Goal: Task Accomplishment & Management: Manage account settings

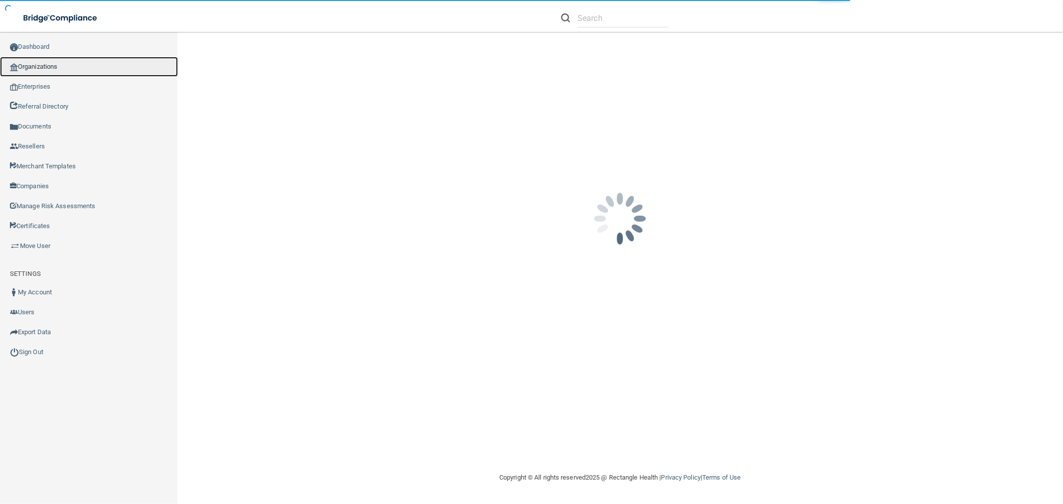
click at [42, 68] on link "Organizations" at bounding box center [89, 67] width 178 height 20
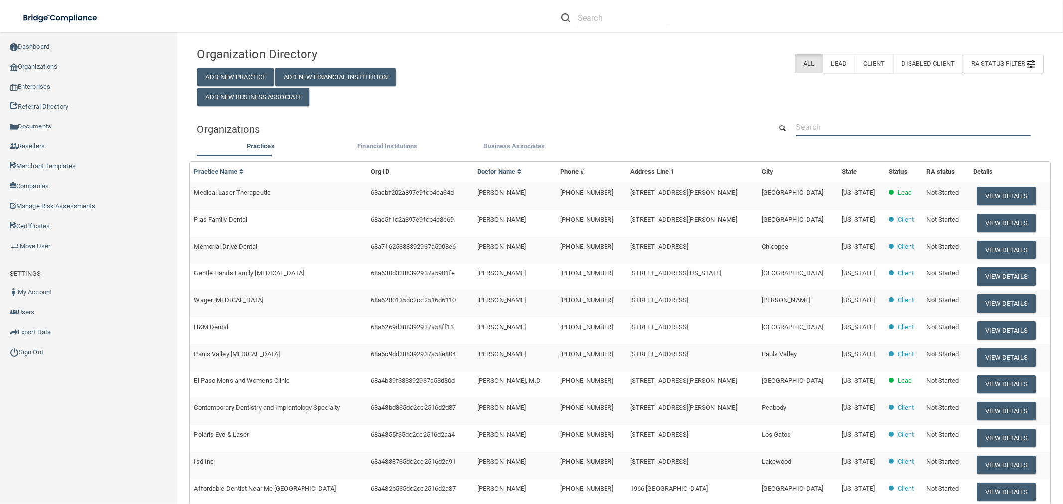
click at [845, 127] on input "text" at bounding box center [913, 127] width 234 height 18
paste input "[PERSON_NAME] DDS"
type input "[PERSON_NAME] DDS"
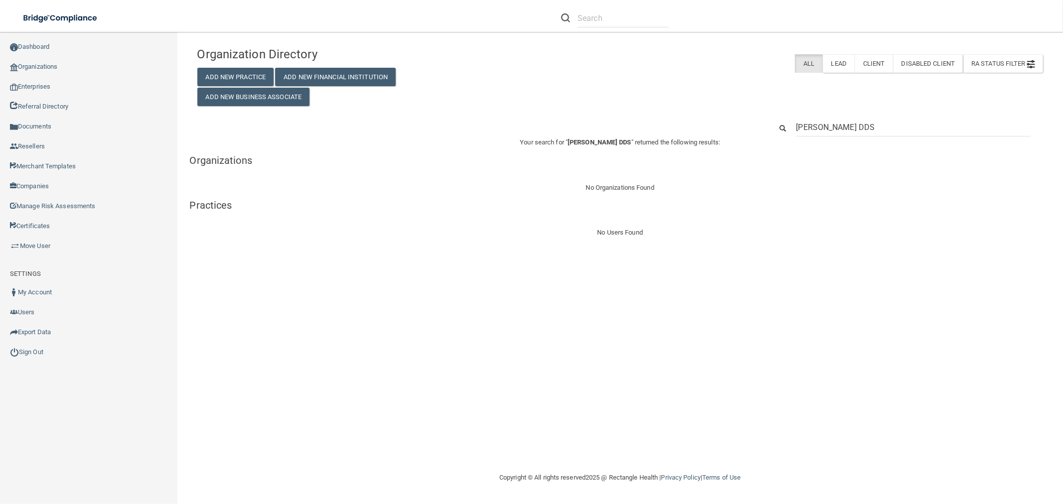
drag, startPoint x: 882, startPoint y: 127, endPoint x: 852, endPoint y: 132, distance: 30.3
click at [852, 132] on input "[PERSON_NAME] DDS" at bounding box center [913, 127] width 234 height 18
type input "[PERSON_NAME]"
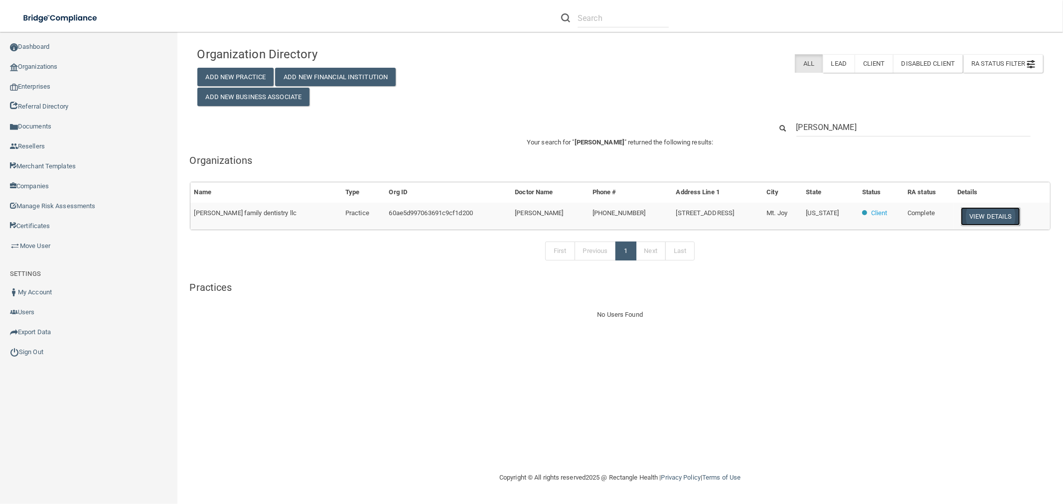
click at [985, 215] on button "View Details" at bounding box center [990, 216] width 59 height 18
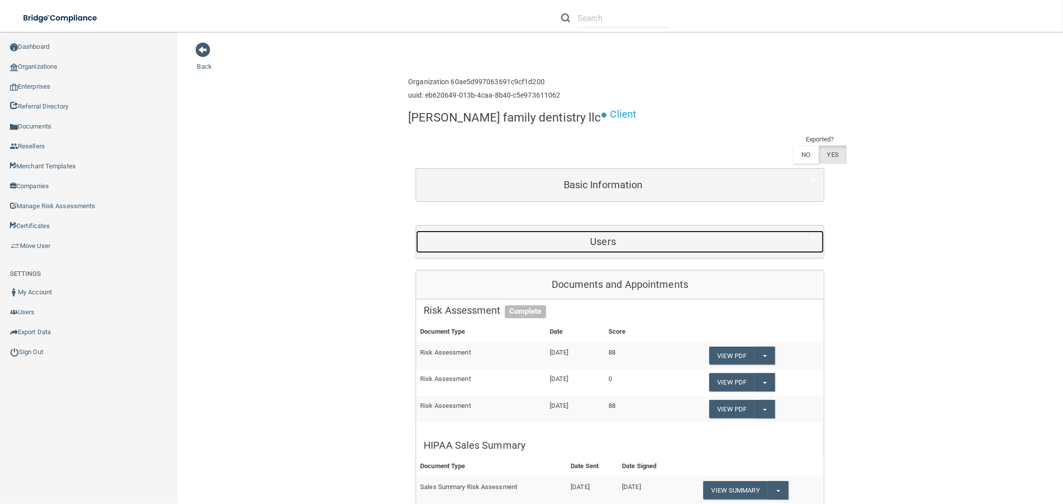
click at [595, 231] on div "Users" at bounding box center [603, 242] width 374 height 22
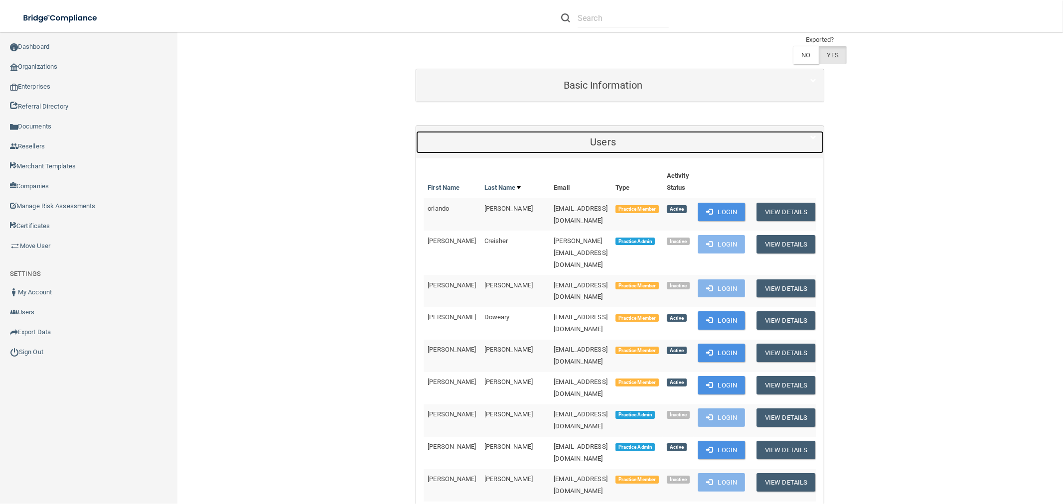
scroll to position [111, 0]
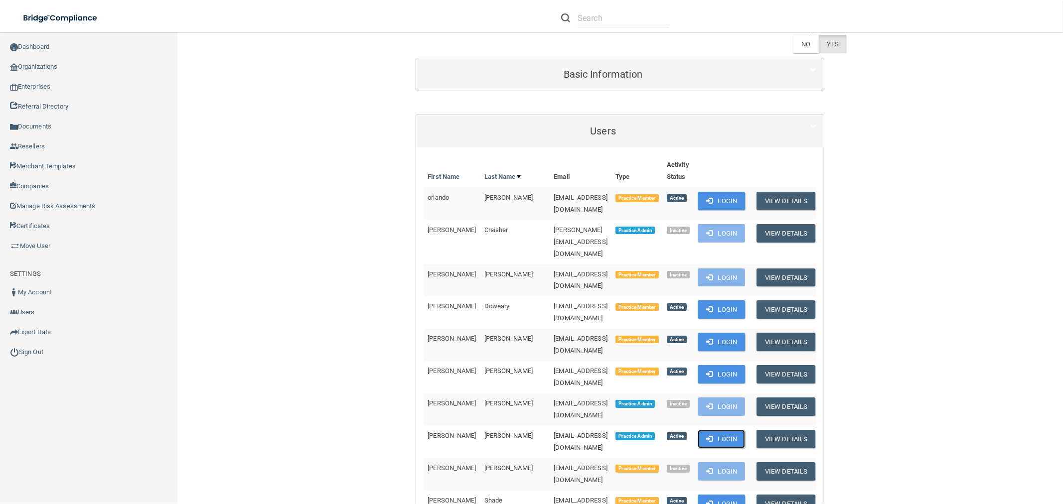
click at [716, 430] on button "Login" at bounding box center [721, 439] width 47 height 18
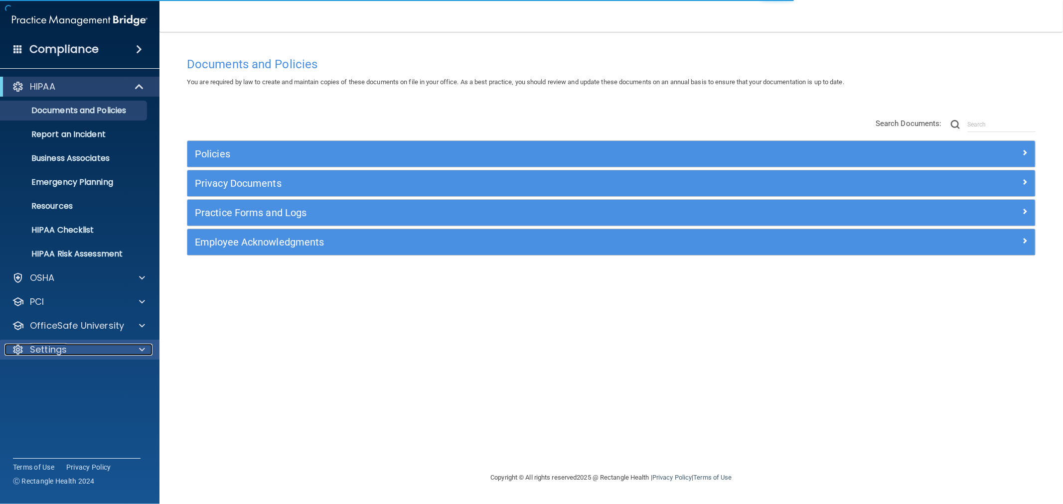
click at [65, 350] on p "Settings" at bounding box center [48, 350] width 37 height 12
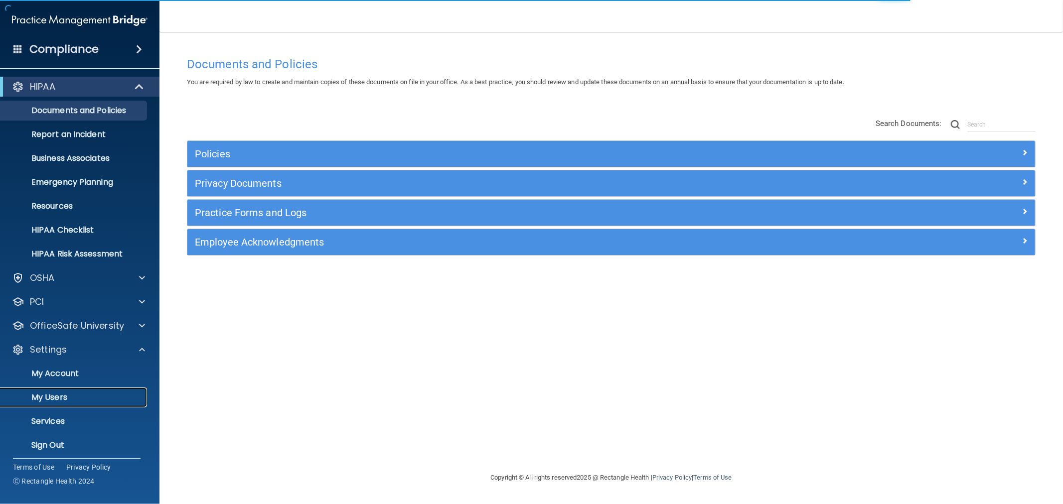
click at [76, 393] on p "My Users" at bounding box center [74, 398] width 136 height 10
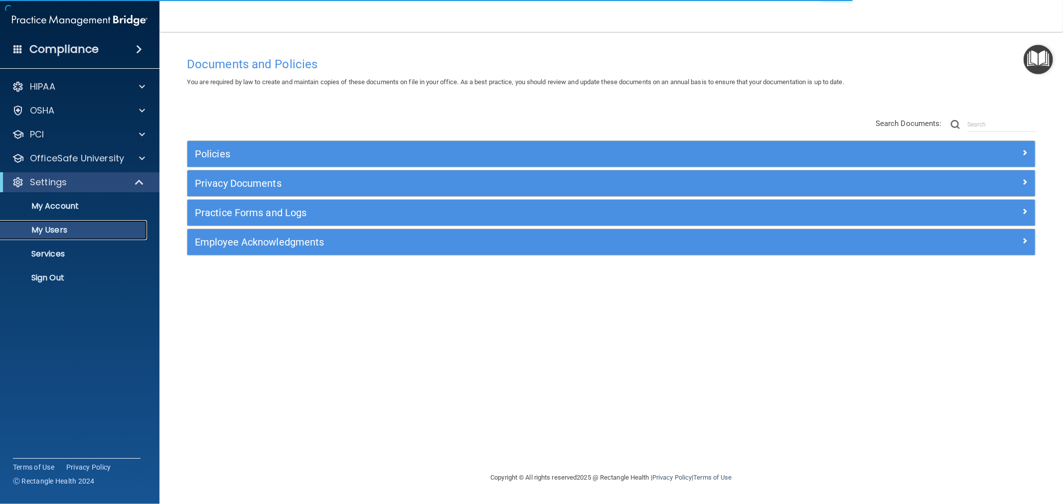
select select "20"
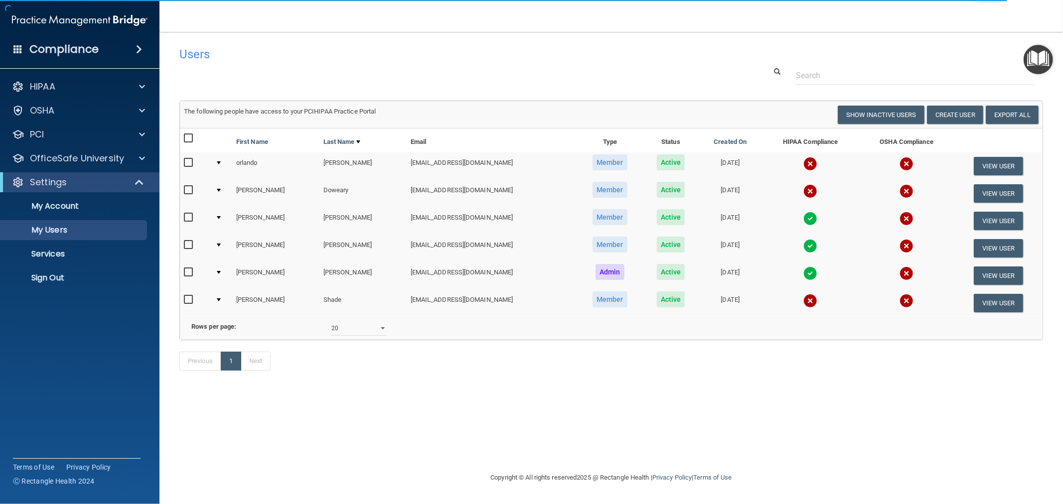
click at [803, 222] on img at bounding box center [810, 219] width 14 height 14
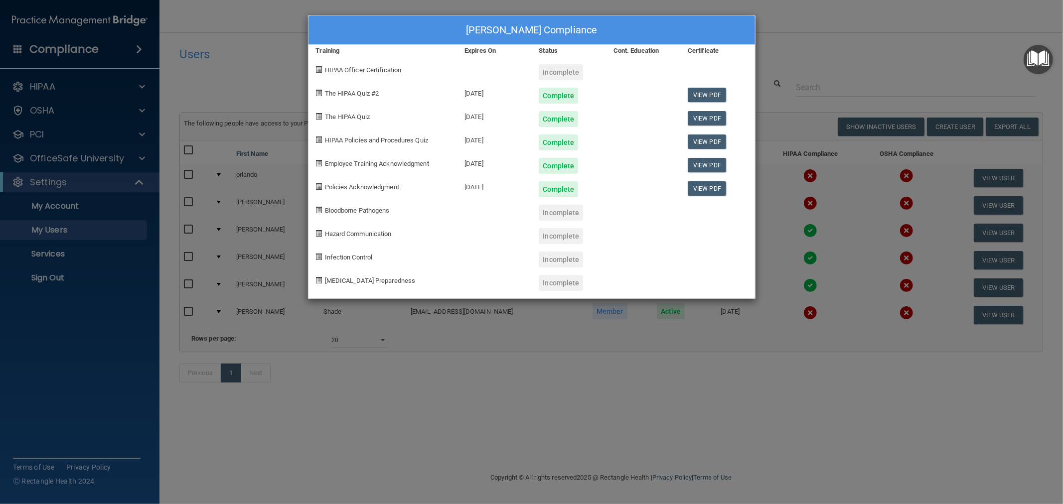
click at [865, 236] on div "Brittany Gracey's Compliance Training Expires On Status Cont. Education Certifi…" at bounding box center [531, 252] width 1063 height 504
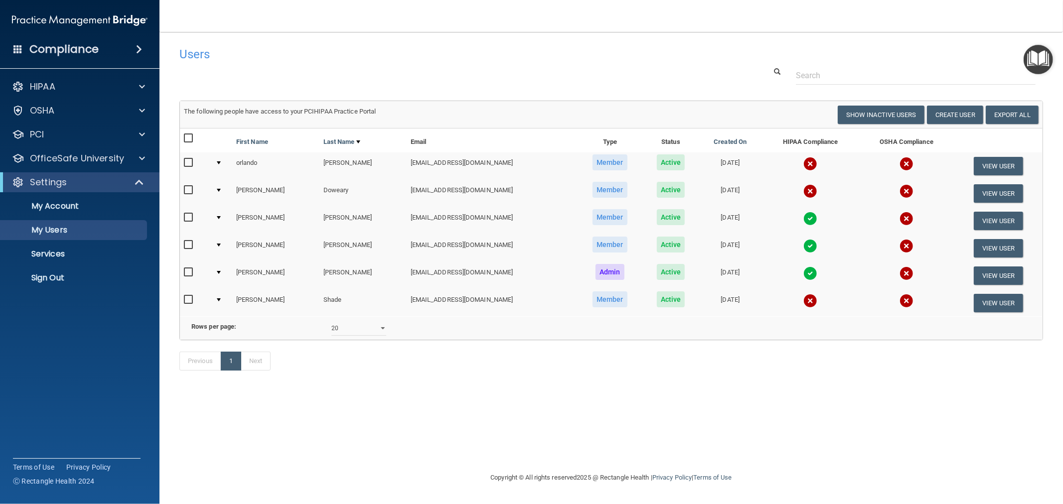
click at [803, 191] on img at bounding box center [810, 191] width 14 height 14
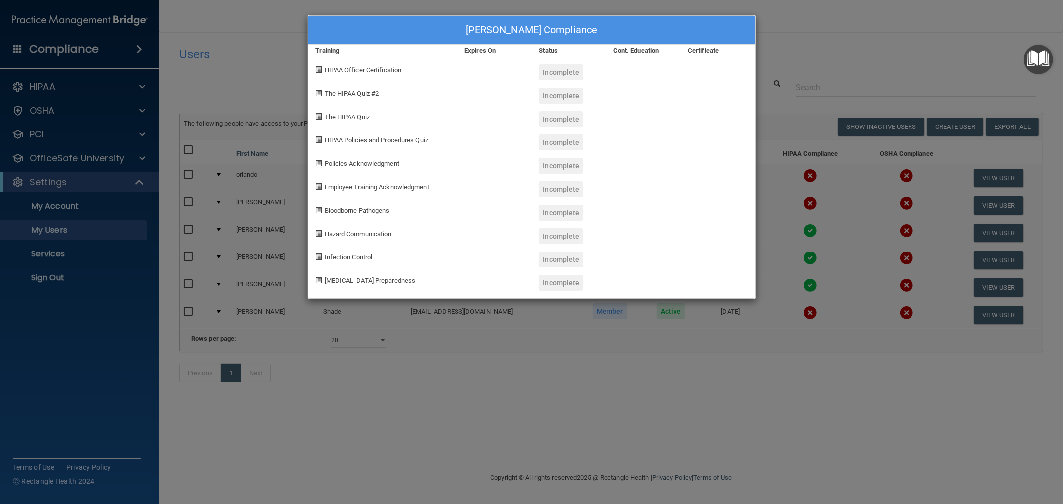
click at [846, 197] on div "Louise R. Doweary's Compliance Training Expires On Status Cont. Education Certi…" at bounding box center [531, 252] width 1063 height 504
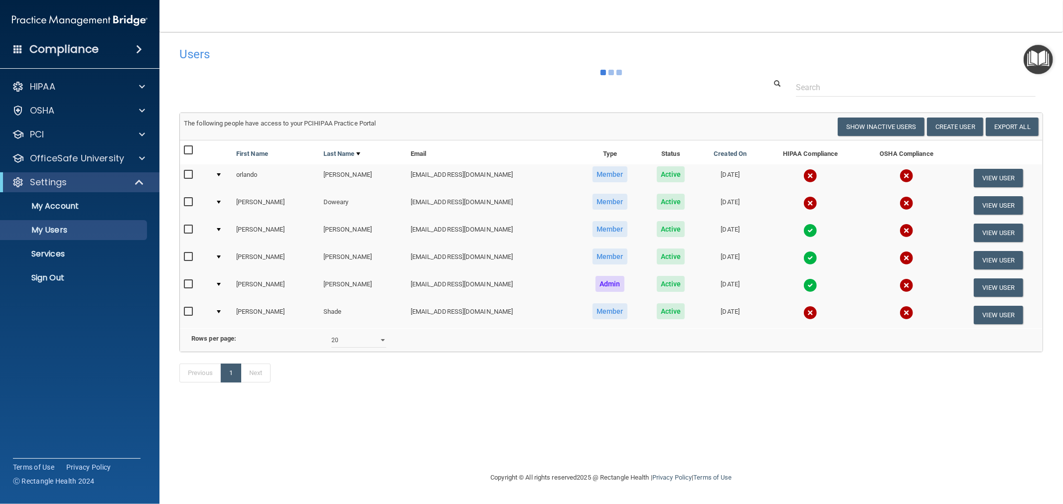
click at [803, 175] on img at bounding box center [810, 176] width 14 height 14
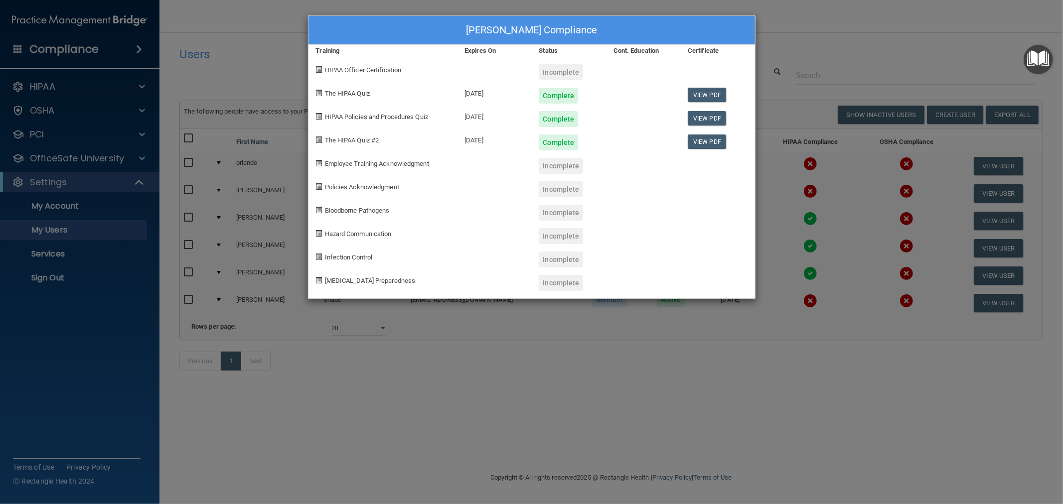
click at [878, 208] on div "orlando bellaman's Compliance Training Expires On Status Cont. Education Certif…" at bounding box center [531, 252] width 1063 height 504
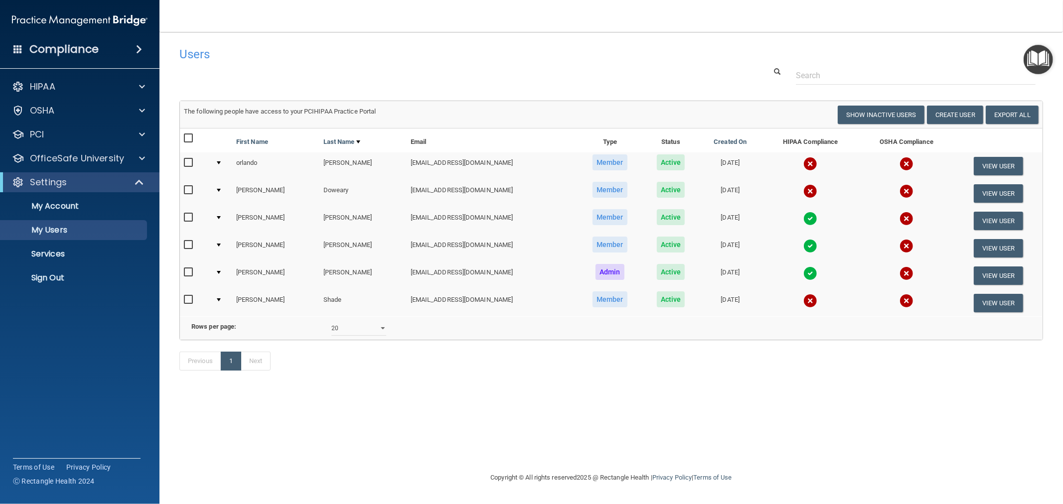
click at [803, 302] on img at bounding box center [810, 301] width 14 height 14
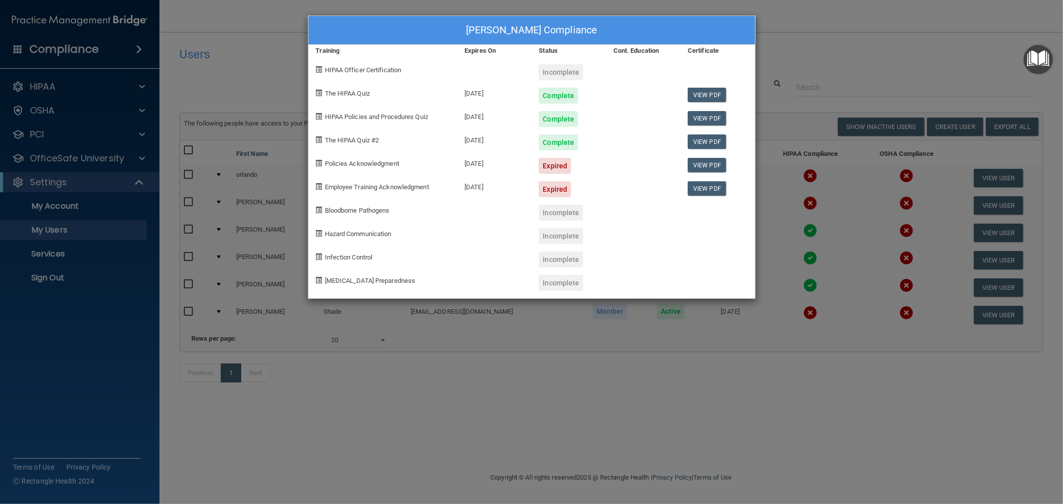
click at [846, 279] on div "Annie Shade's Compliance Training Expires On Status Cont. Education Certificate…" at bounding box center [531, 252] width 1063 height 504
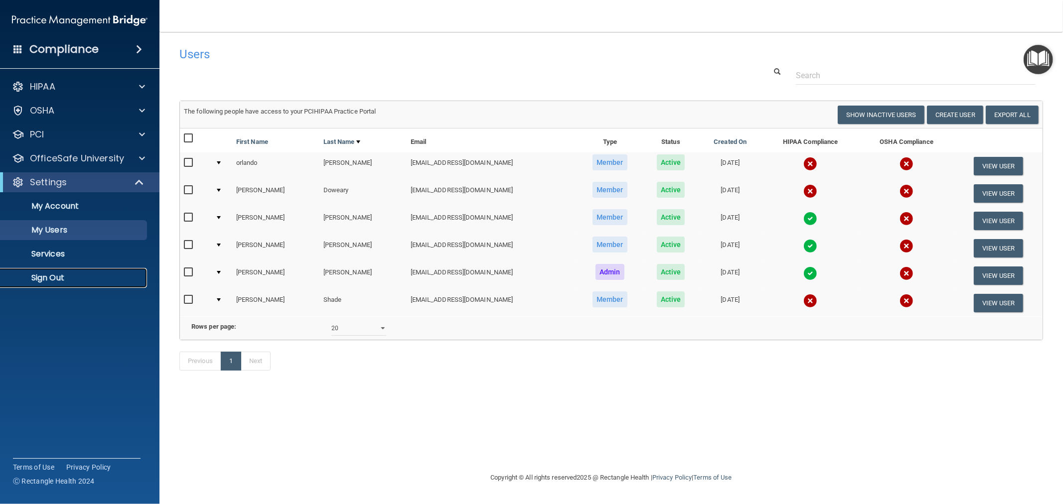
click at [59, 280] on p "Sign Out" at bounding box center [74, 278] width 136 height 10
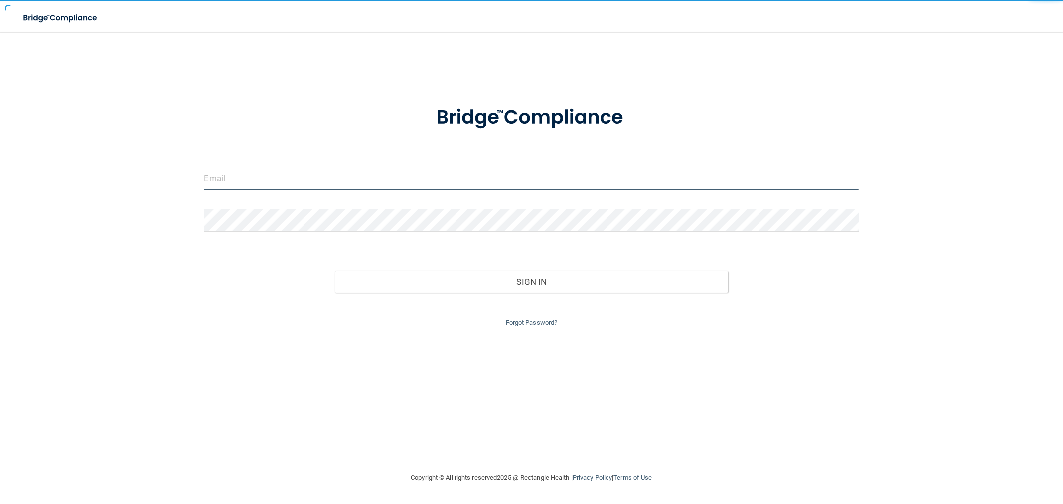
type input "[EMAIL_ADDRESS][DOMAIN_NAME]"
